Goal: Find specific page/section: Find specific page/section

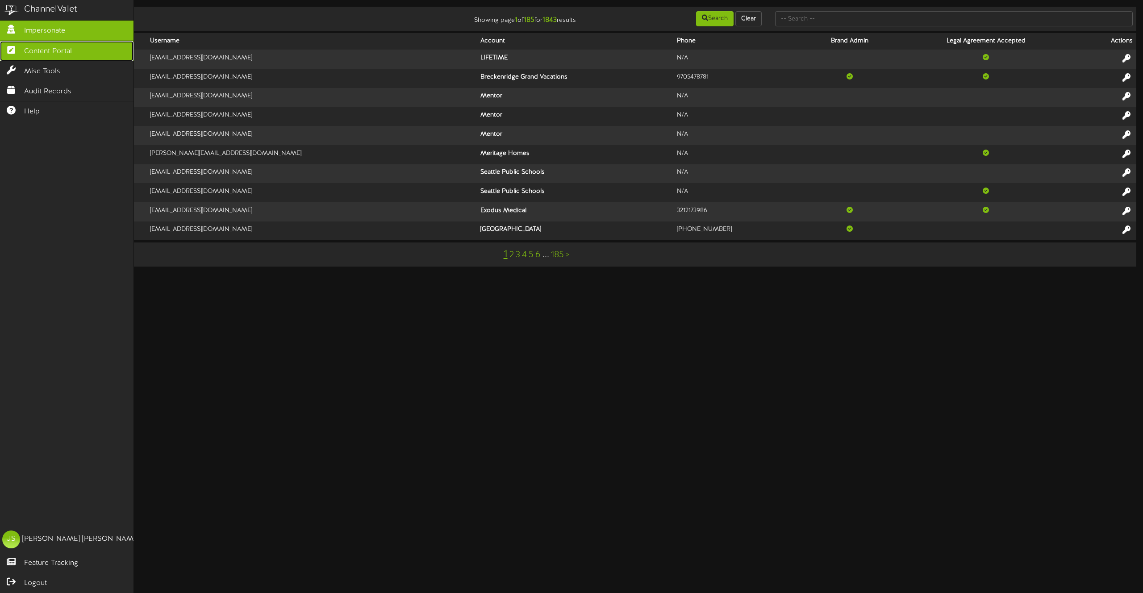
click at [29, 49] on span "Content Portal" at bounding box center [48, 51] width 48 height 10
